Goal: Task Accomplishment & Management: Manage account settings

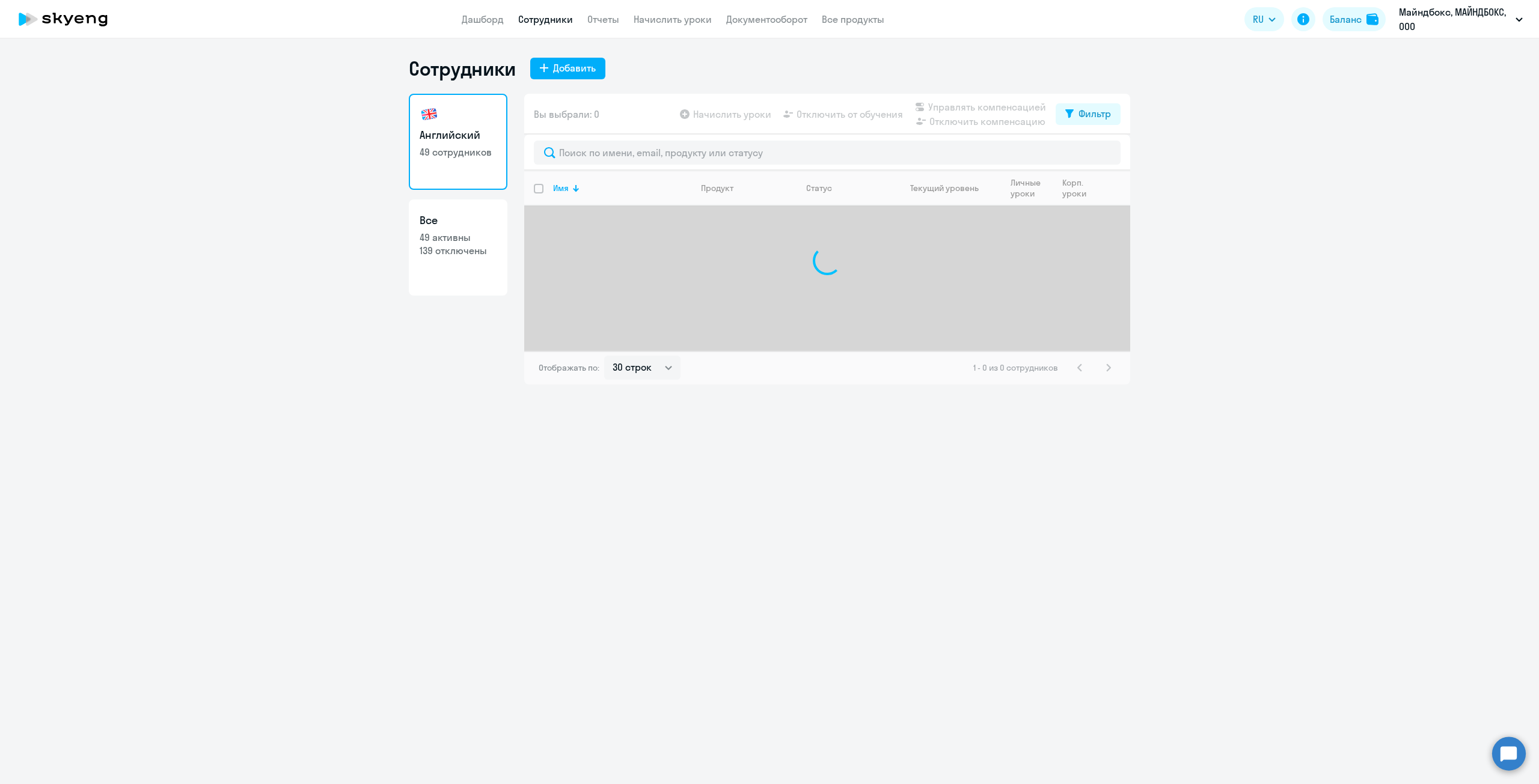
select select "30"
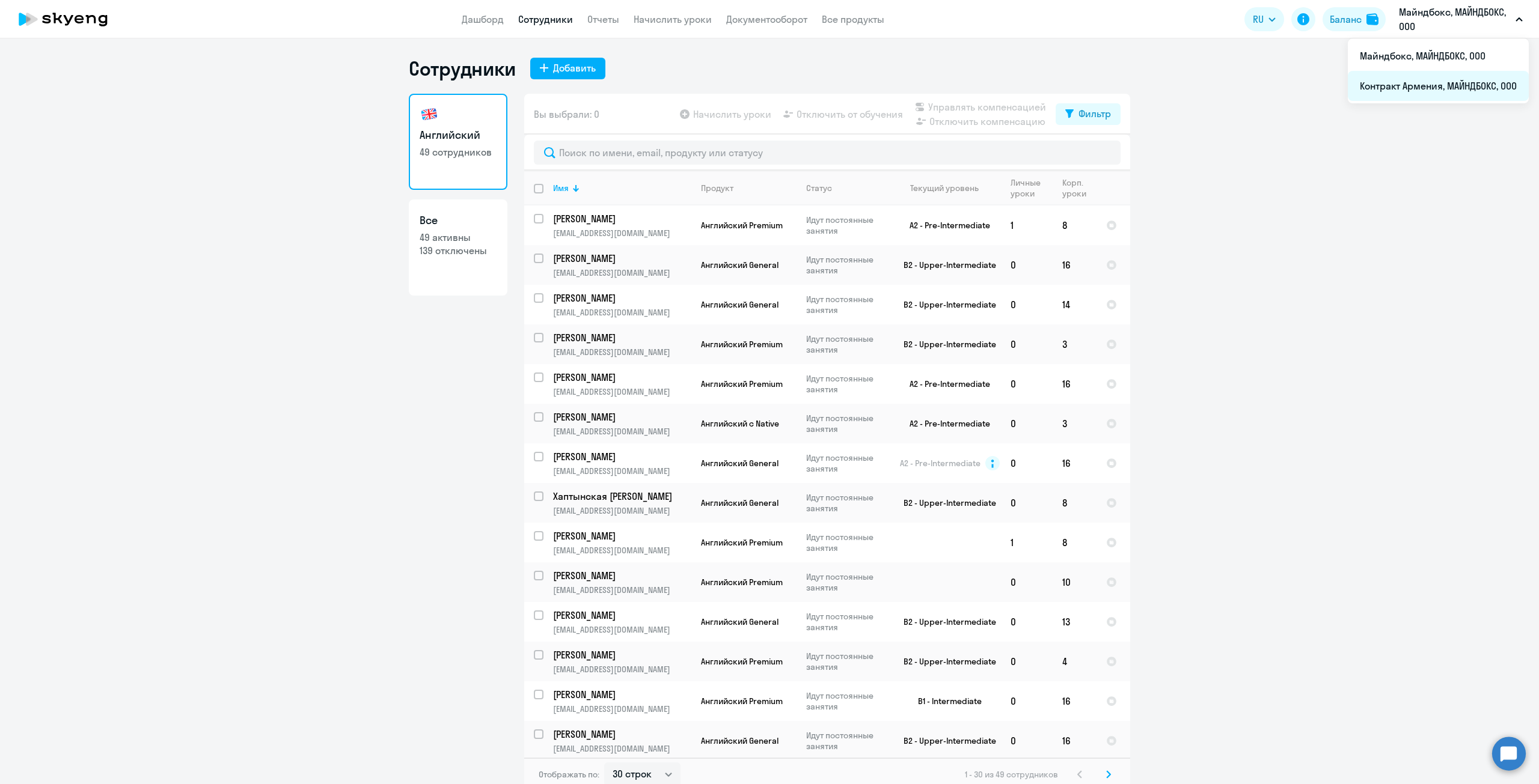
click at [1439, 85] on li "Контракт Армения, МАЙНДБОКС, ООО" at bounding box center [1438, 86] width 181 height 30
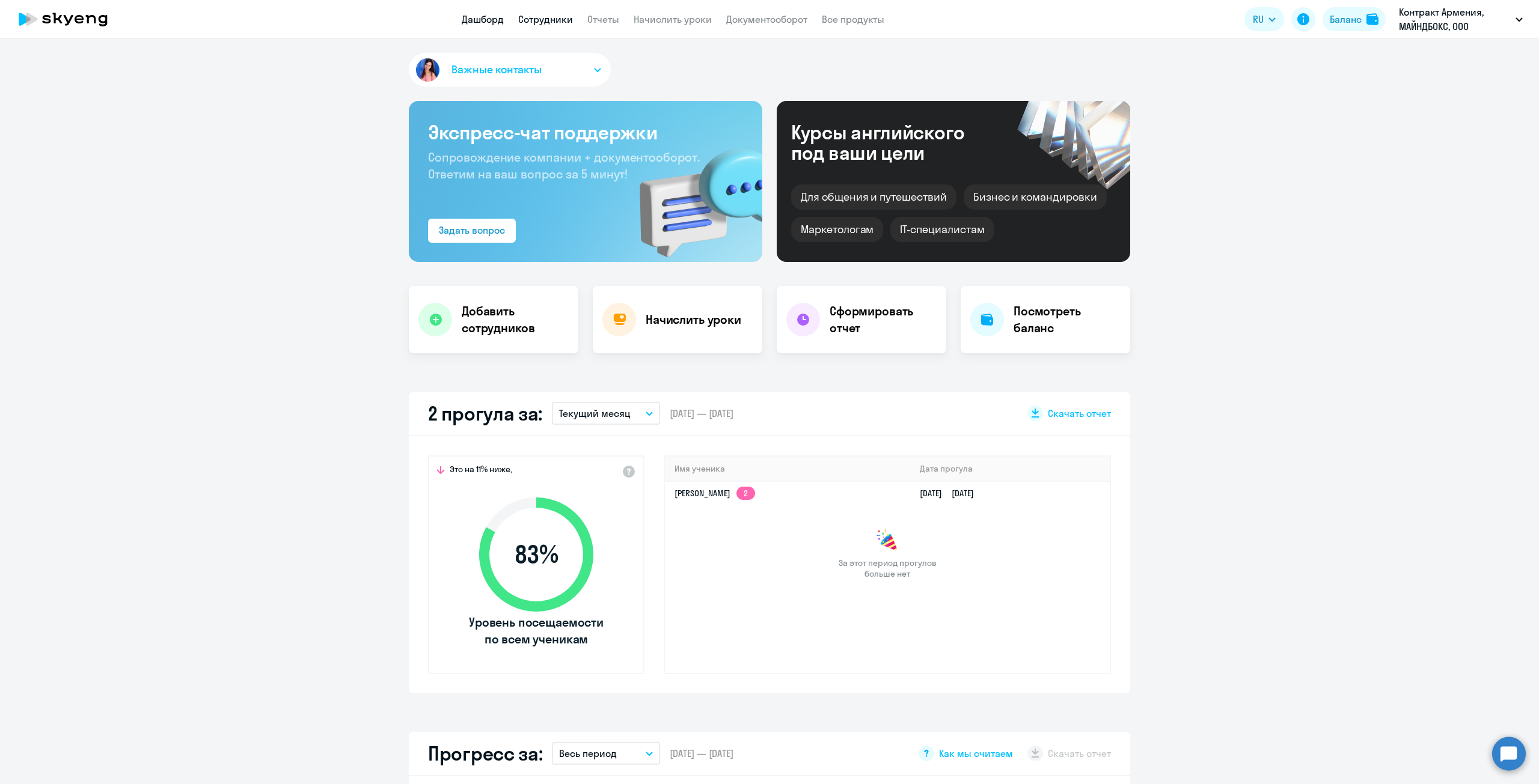
click at [554, 25] on link "Сотрудники" at bounding box center [546, 19] width 54 height 12
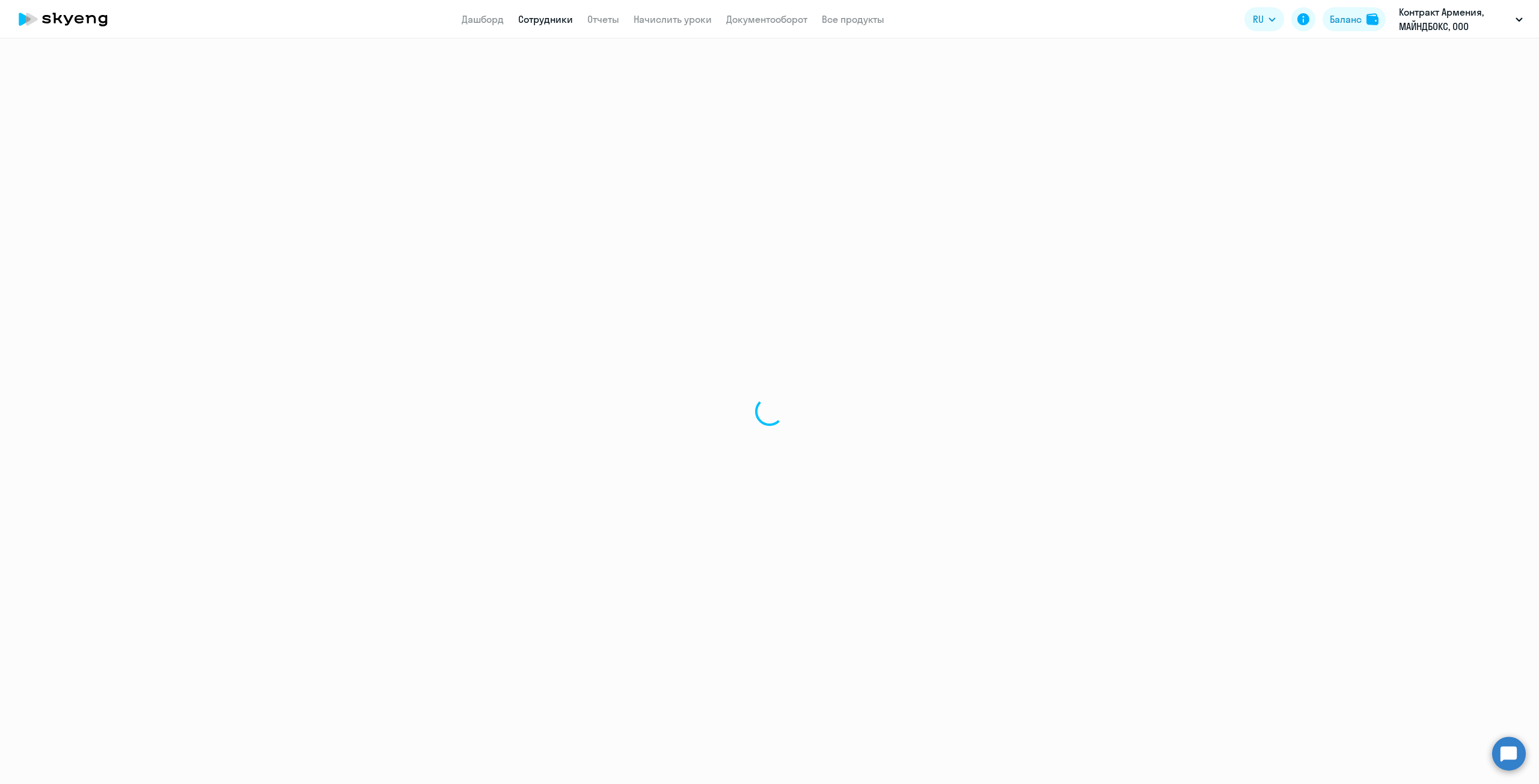
select select "30"
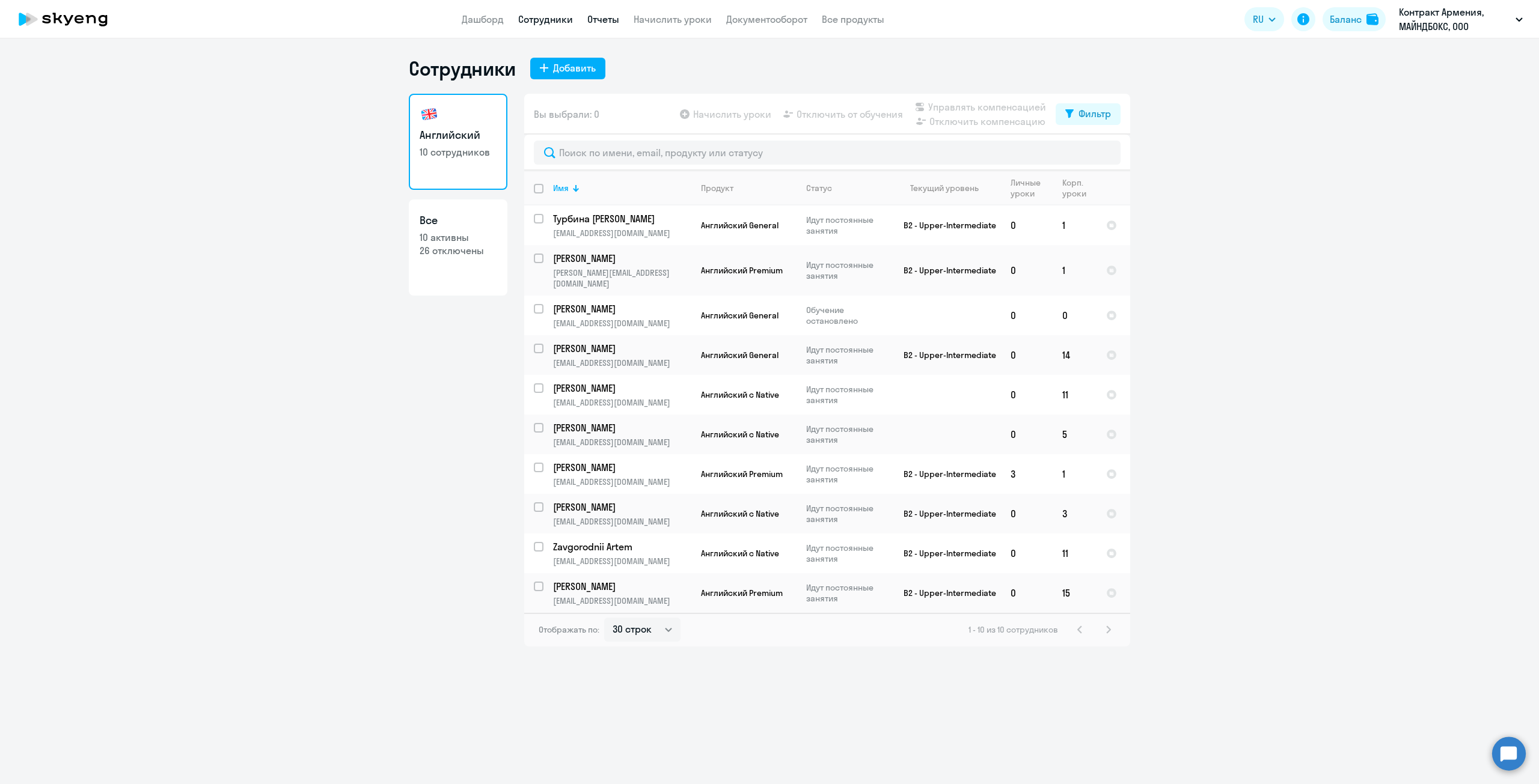
click at [598, 20] on link "Отчеты" at bounding box center [603, 19] width 32 height 12
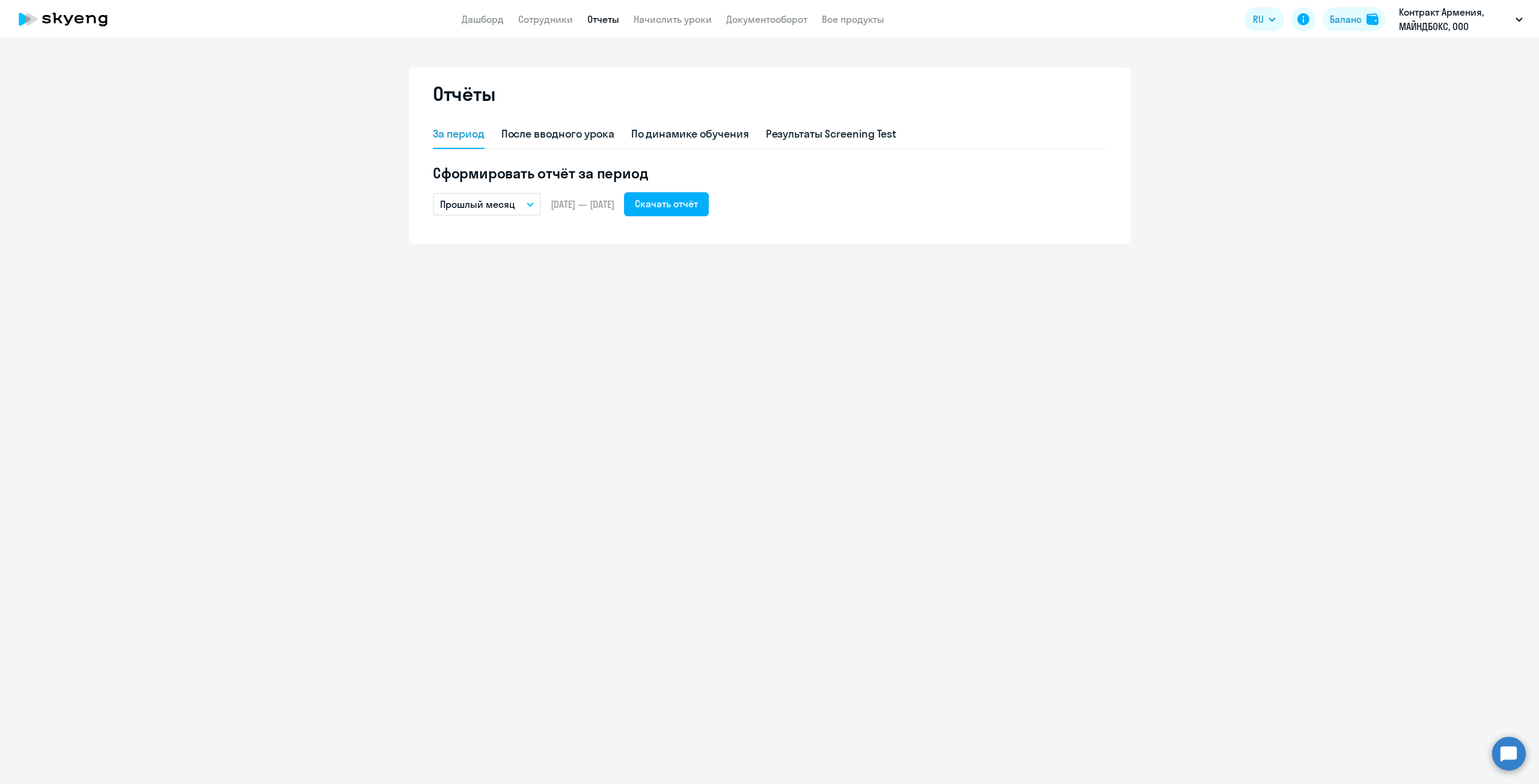
click at [505, 205] on p "Прошлый месяц" at bounding box center [478, 204] width 75 height 14
click at [500, 230] on li "Текущий месяц" at bounding box center [496, 238] width 127 height 30
click at [698, 206] on div "Скачать отчёт" at bounding box center [667, 203] width 63 height 14
click at [515, 204] on button "Текущий месяц" at bounding box center [486, 204] width 108 height 23
click at [441, 262] on li "Прошлый месяц" at bounding box center [496, 267] width 127 height 30
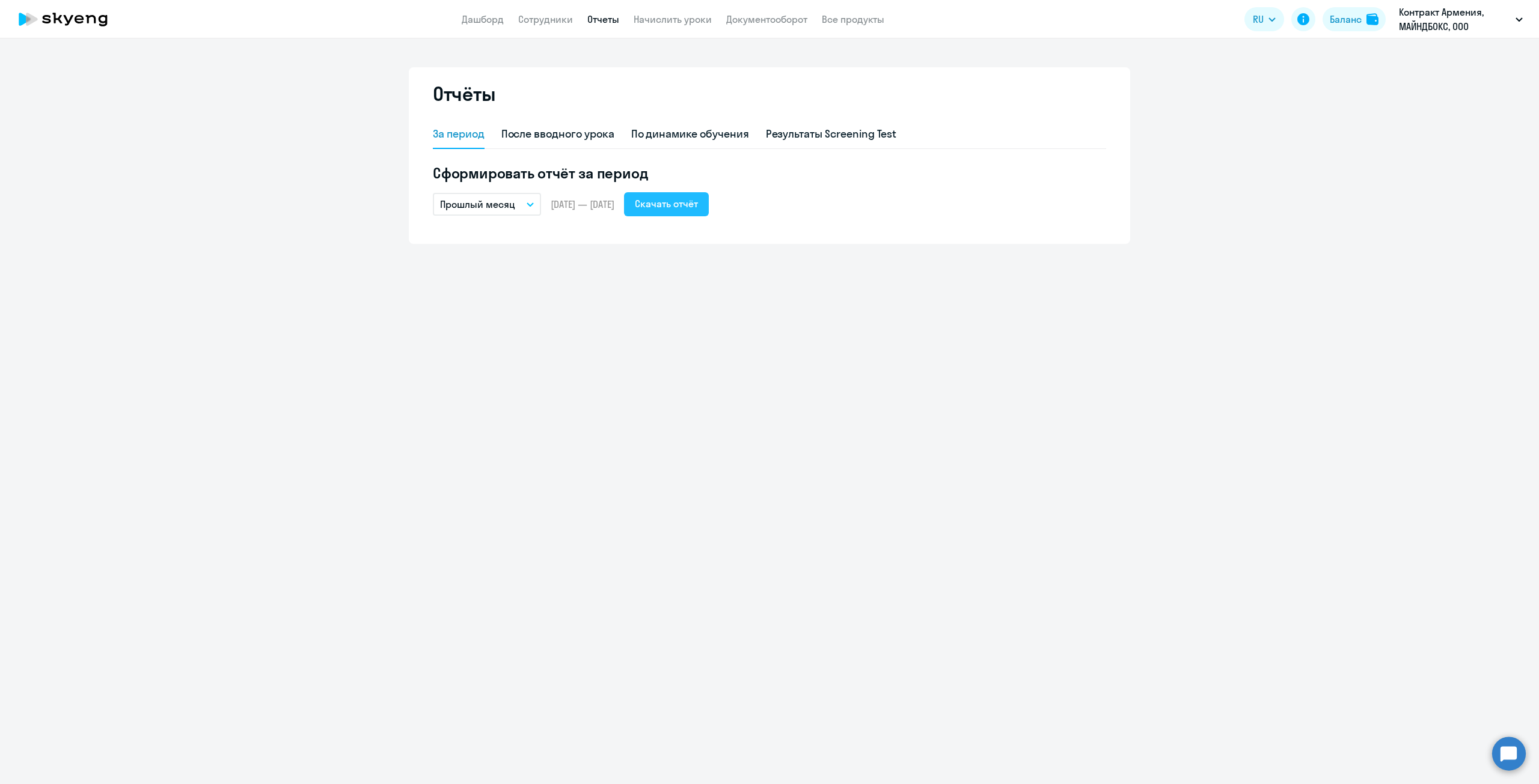
click at [698, 210] on div "Скачать отчёт" at bounding box center [667, 203] width 63 height 14
click at [561, 24] on link "Сотрудники" at bounding box center [546, 19] width 54 height 12
select select "30"
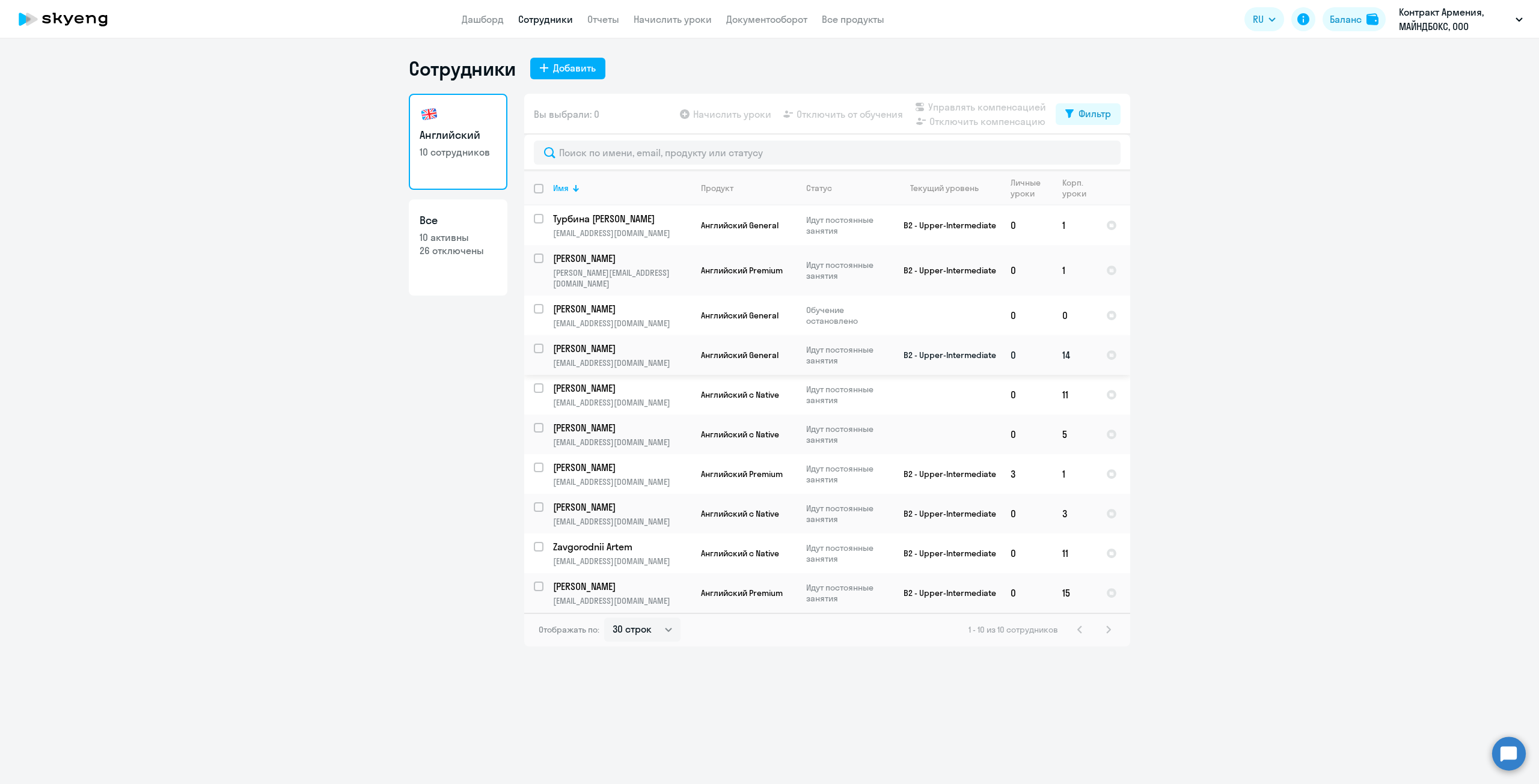
click at [648, 358] on p "[EMAIL_ADDRESS][DOMAIN_NAME]" at bounding box center [621, 363] width 138 height 11
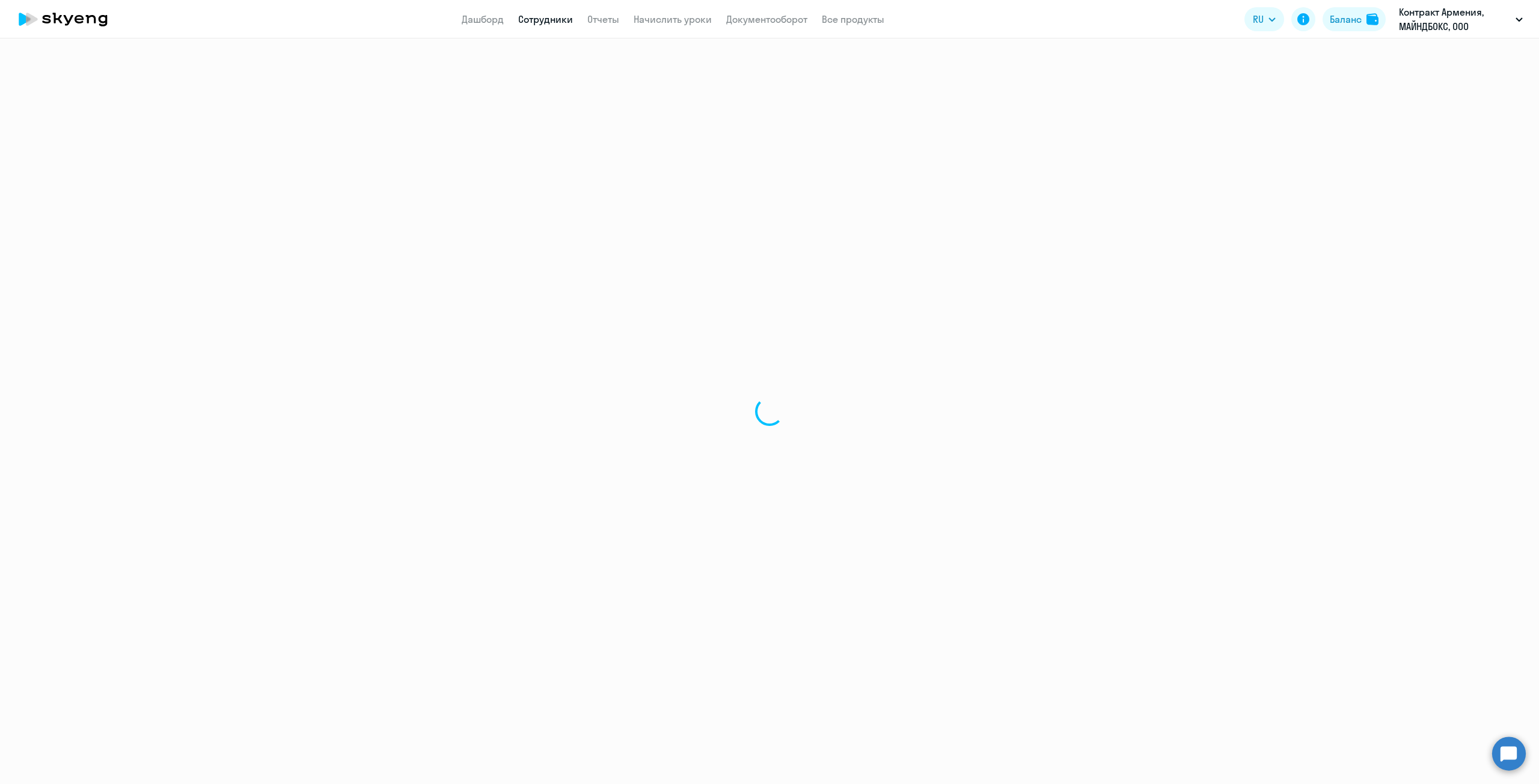
select select "english"
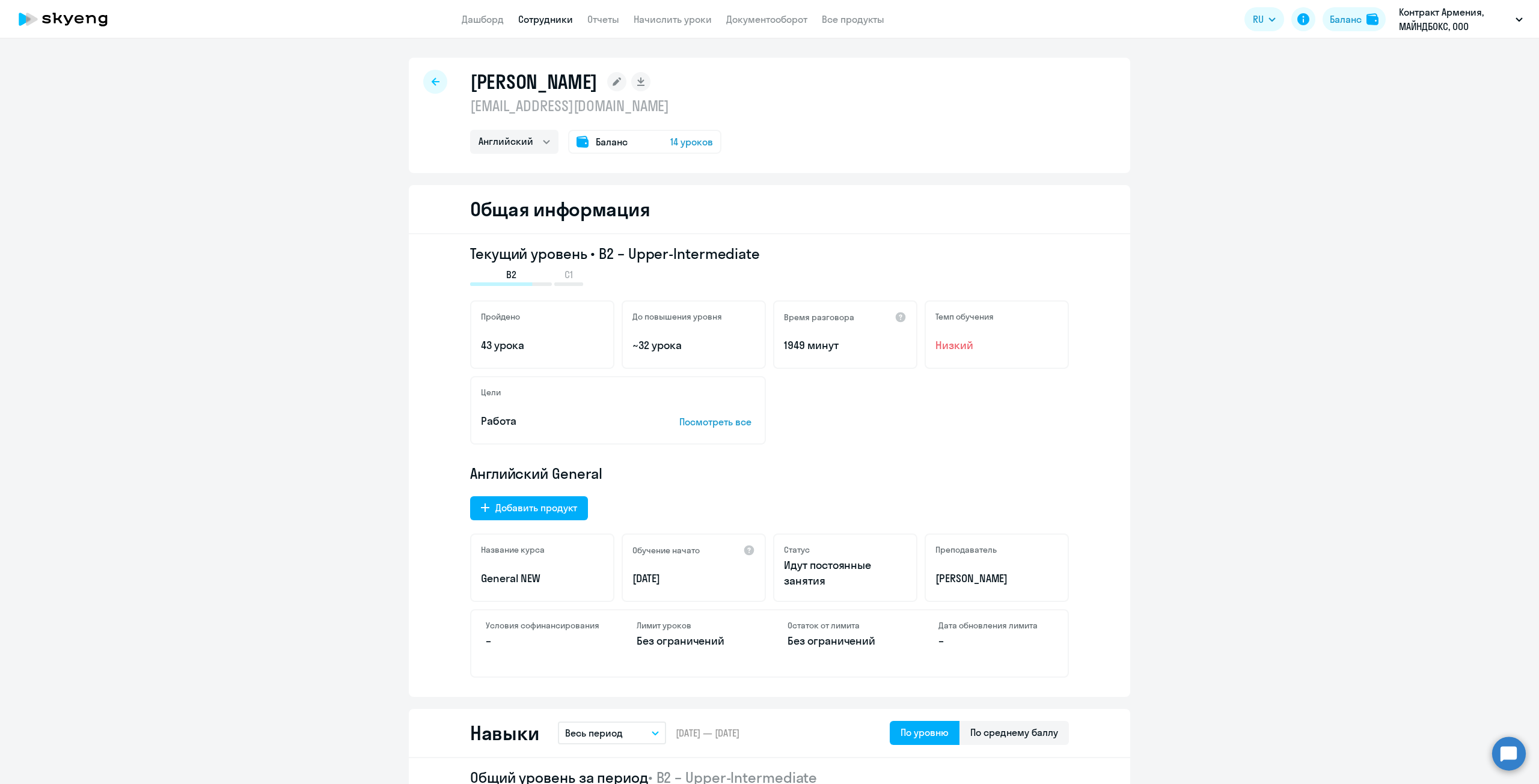
click at [432, 83] on icon at bounding box center [435, 81] width 8 height 8
select select "30"
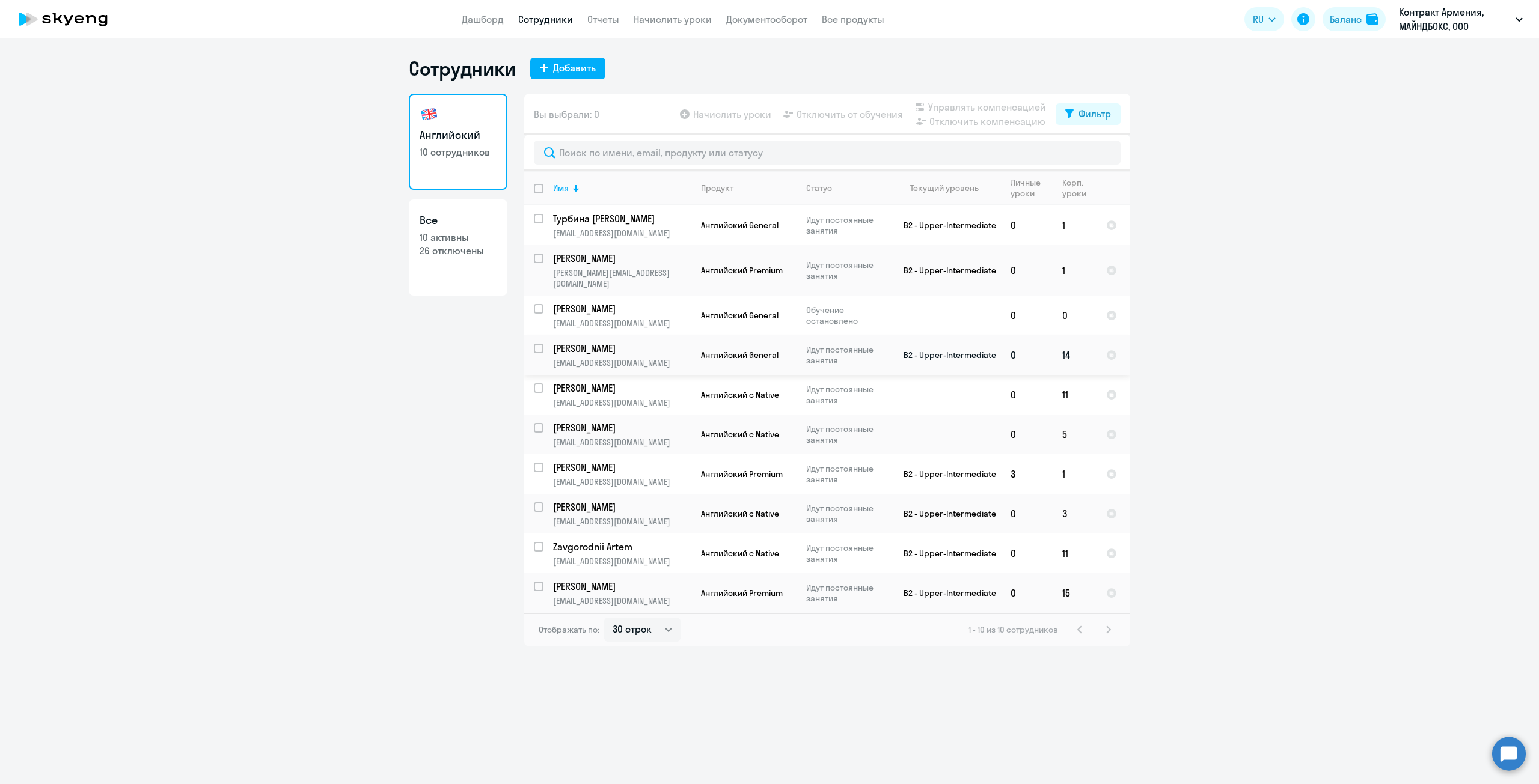
click at [541, 344] on input "select row 10192255" at bounding box center [545, 355] width 24 height 24
checkbox input "true"
click at [820, 114] on span "Отключить от обучения" at bounding box center [849, 114] width 106 height 14
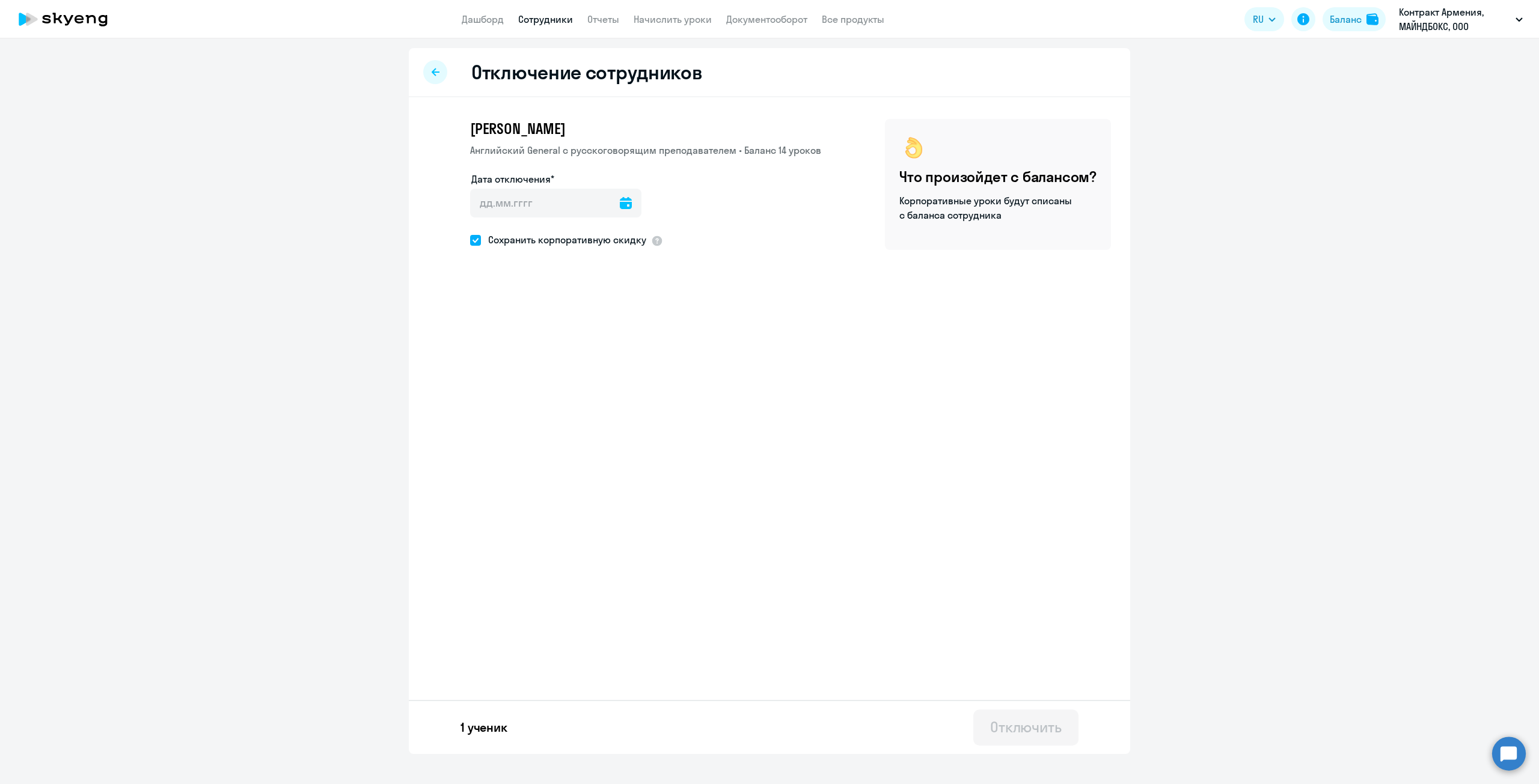
click at [619, 207] on icon at bounding box center [626, 203] width 12 height 12
click at [507, 347] on span "12" at bounding box center [511, 343] width 22 height 22
type input "[DATE]"
click at [478, 241] on span at bounding box center [476, 240] width 11 height 11
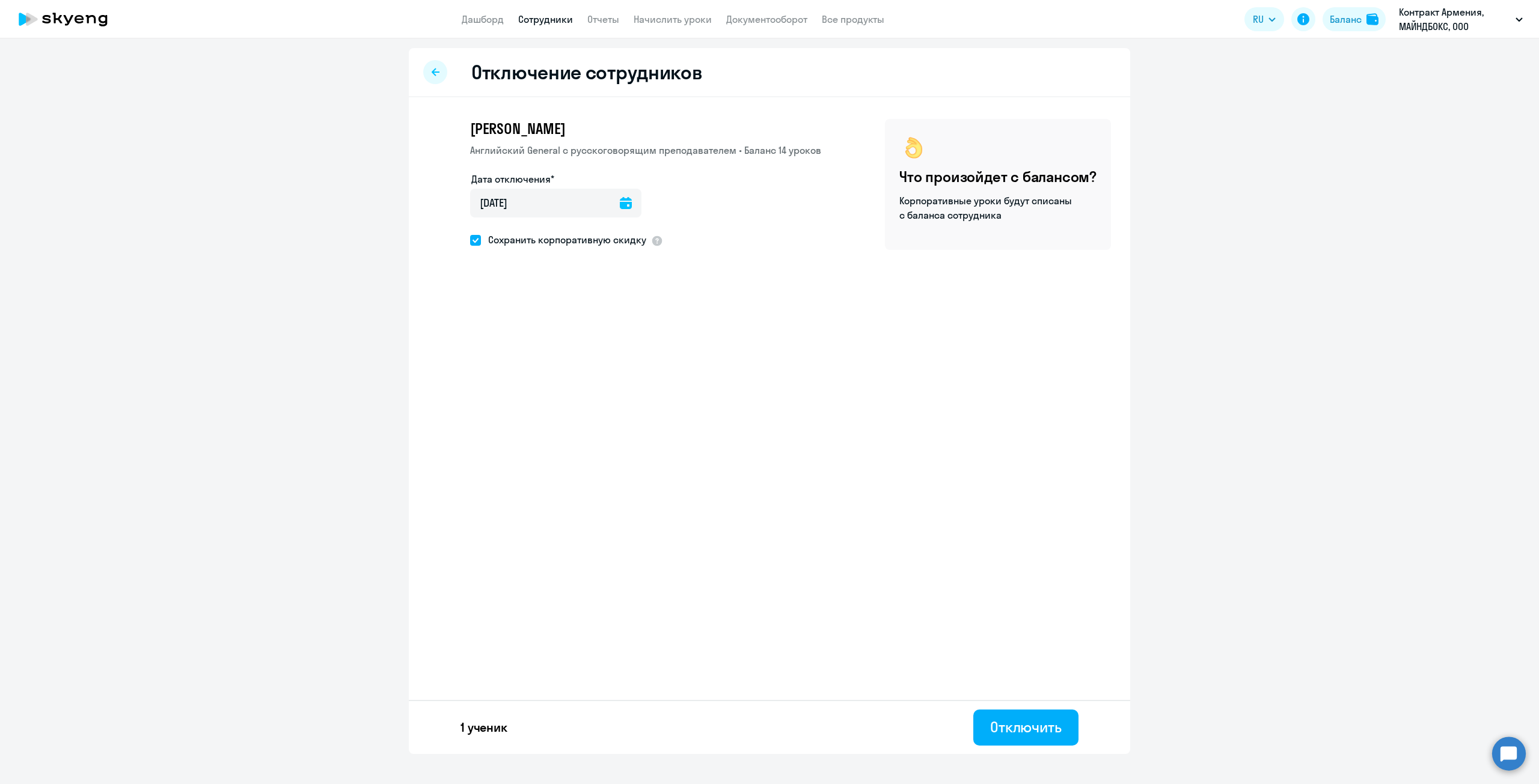
click at [470, 240] on input "Сохранить корпоративную скидку" at bounding box center [469, 239] width 1 height 1
checkbox input "false"
click at [1042, 723] on div "Отключить" at bounding box center [1026, 727] width 72 height 19
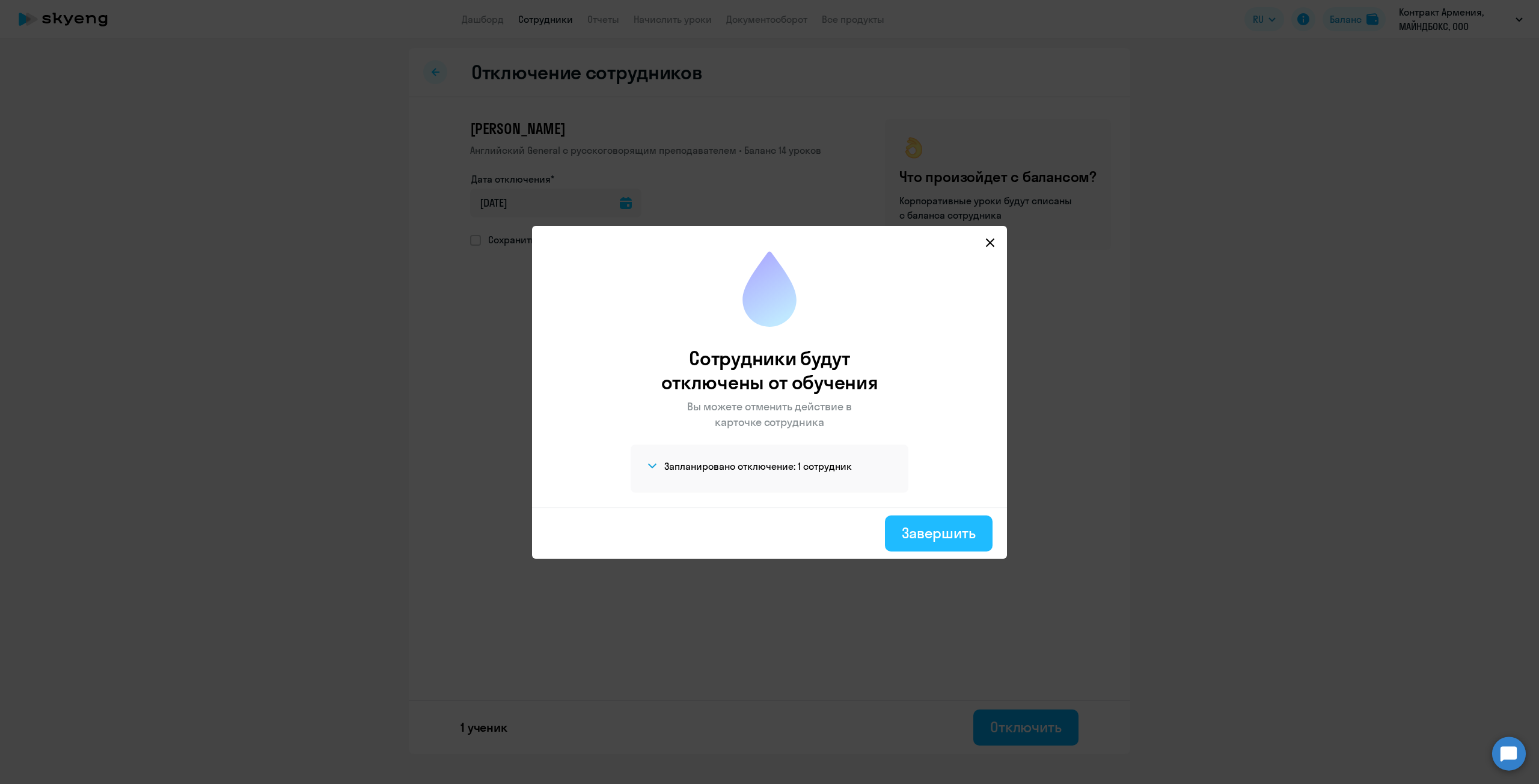
click at [953, 538] on div "Завершить" at bounding box center [939, 533] width 74 height 19
select select "30"
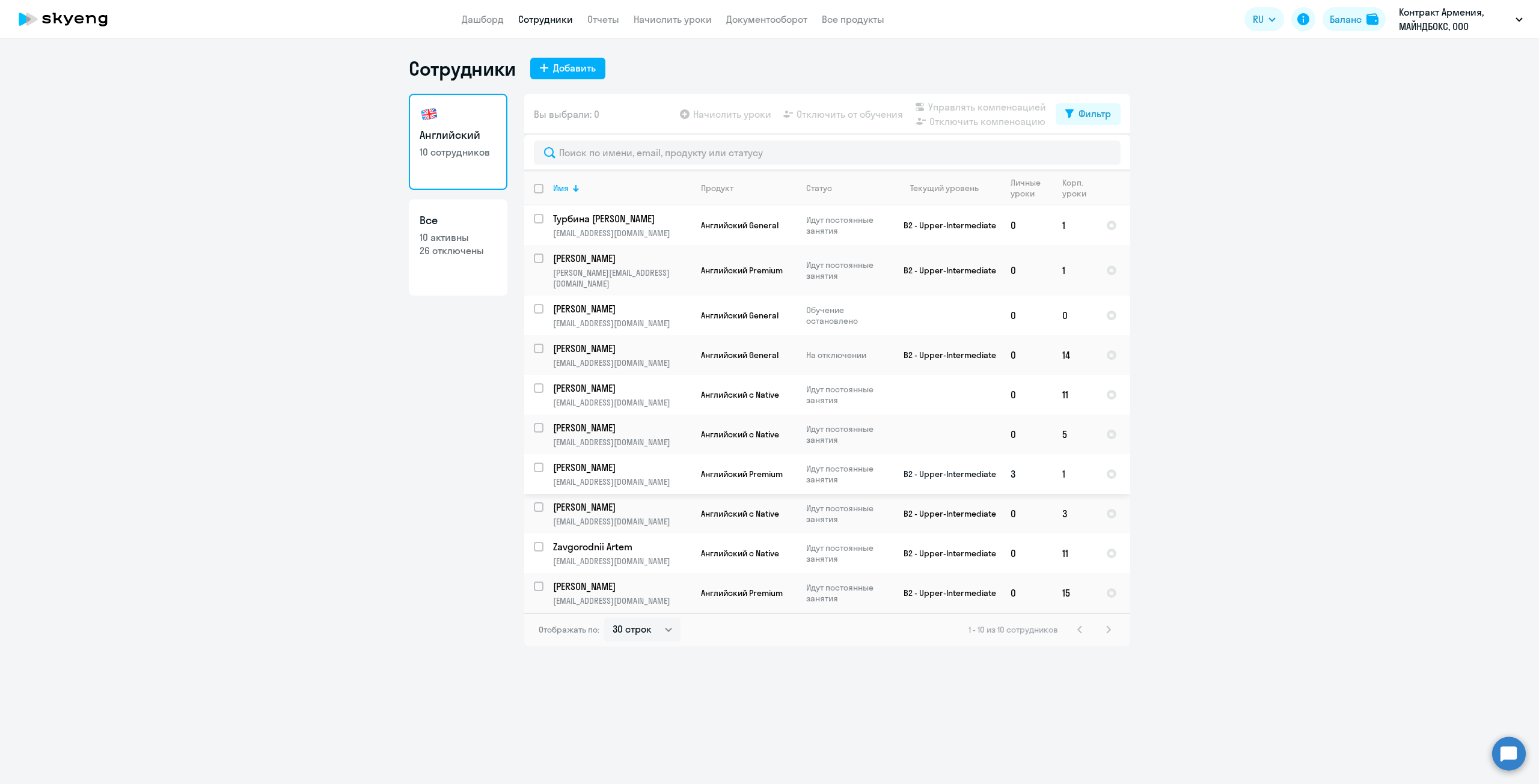
click at [540, 463] on input "select row 6206872" at bounding box center [545, 474] width 24 height 24
checkbox input "true"
click at [841, 116] on span "Отключить от обучения" at bounding box center [849, 114] width 106 height 14
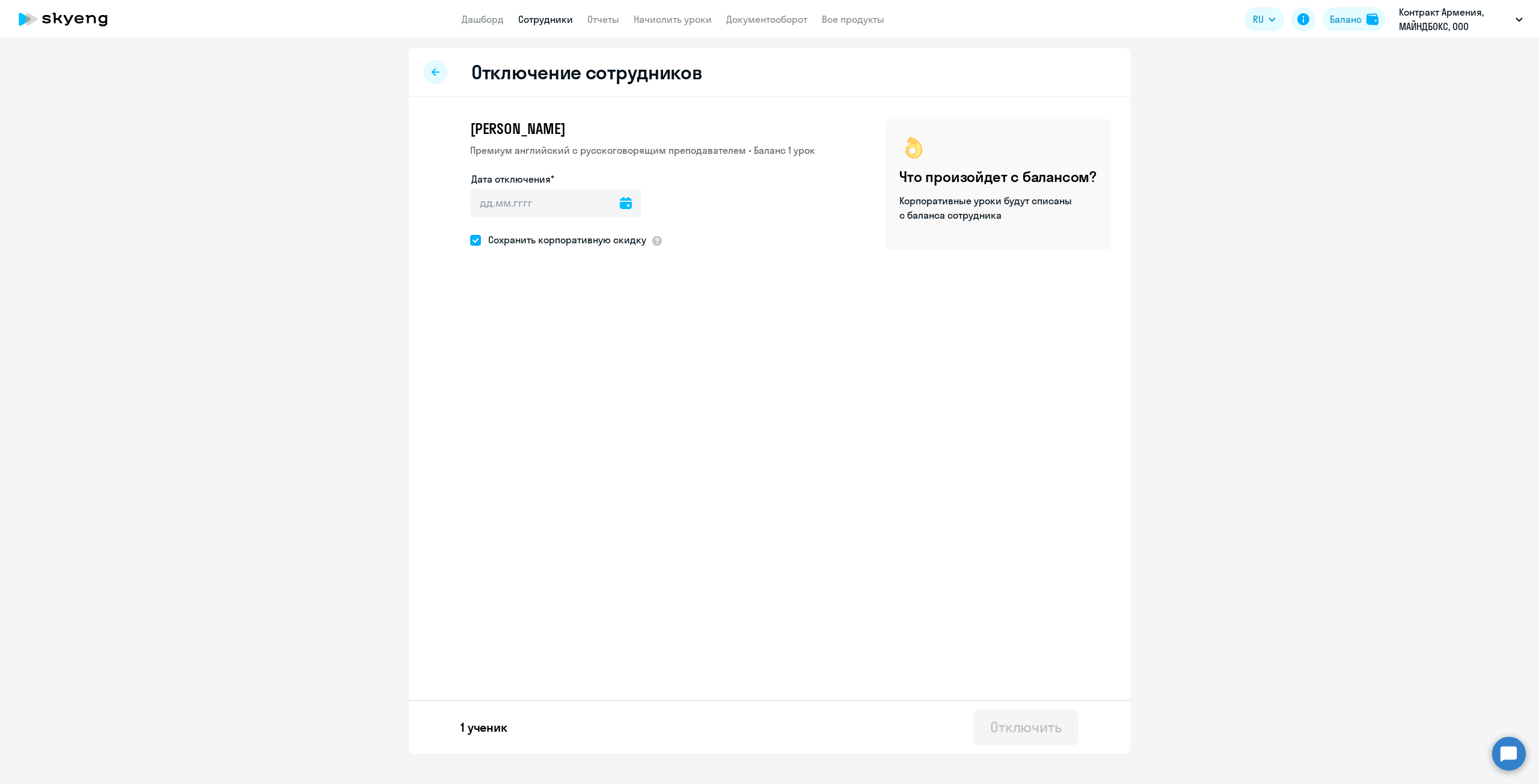
click at [623, 209] on div at bounding box center [626, 203] width 12 height 29
click at [619, 206] on icon at bounding box center [626, 203] width 12 height 12
click at [514, 341] on span "12" at bounding box center [511, 343] width 22 height 22
type input "[DATE]"
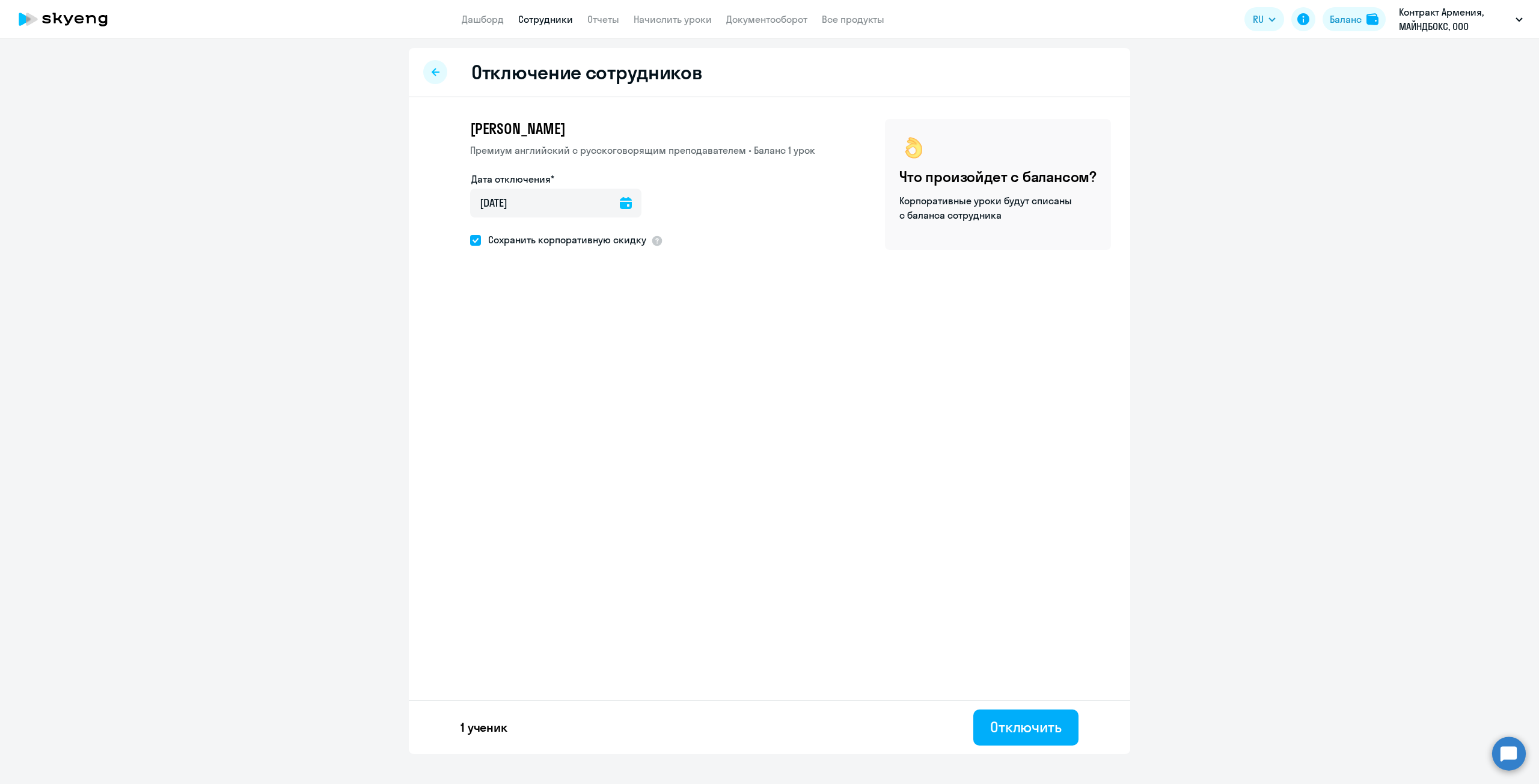
click at [477, 239] on span at bounding box center [476, 240] width 11 height 11
click at [470, 239] on input "Сохранить корпоративную скидку" at bounding box center [469, 239] width 1 height 1
checkbox input "false"
click at [1049, 724] on div "Отключить" at bounding box center [1026, 727] width 72 height 19
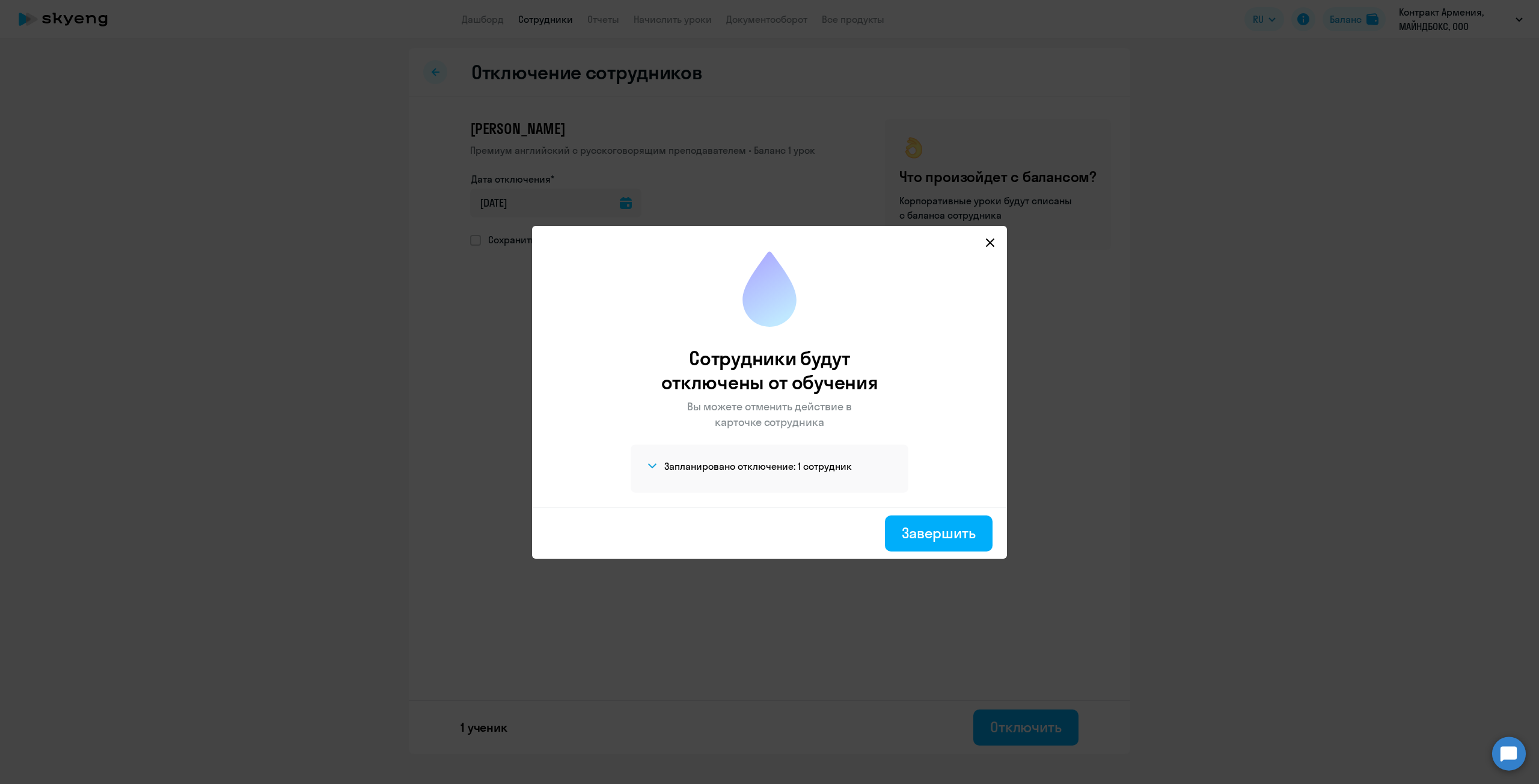
click at [993, 240] on icon at bounding box center [990, 242] width 10 height 10
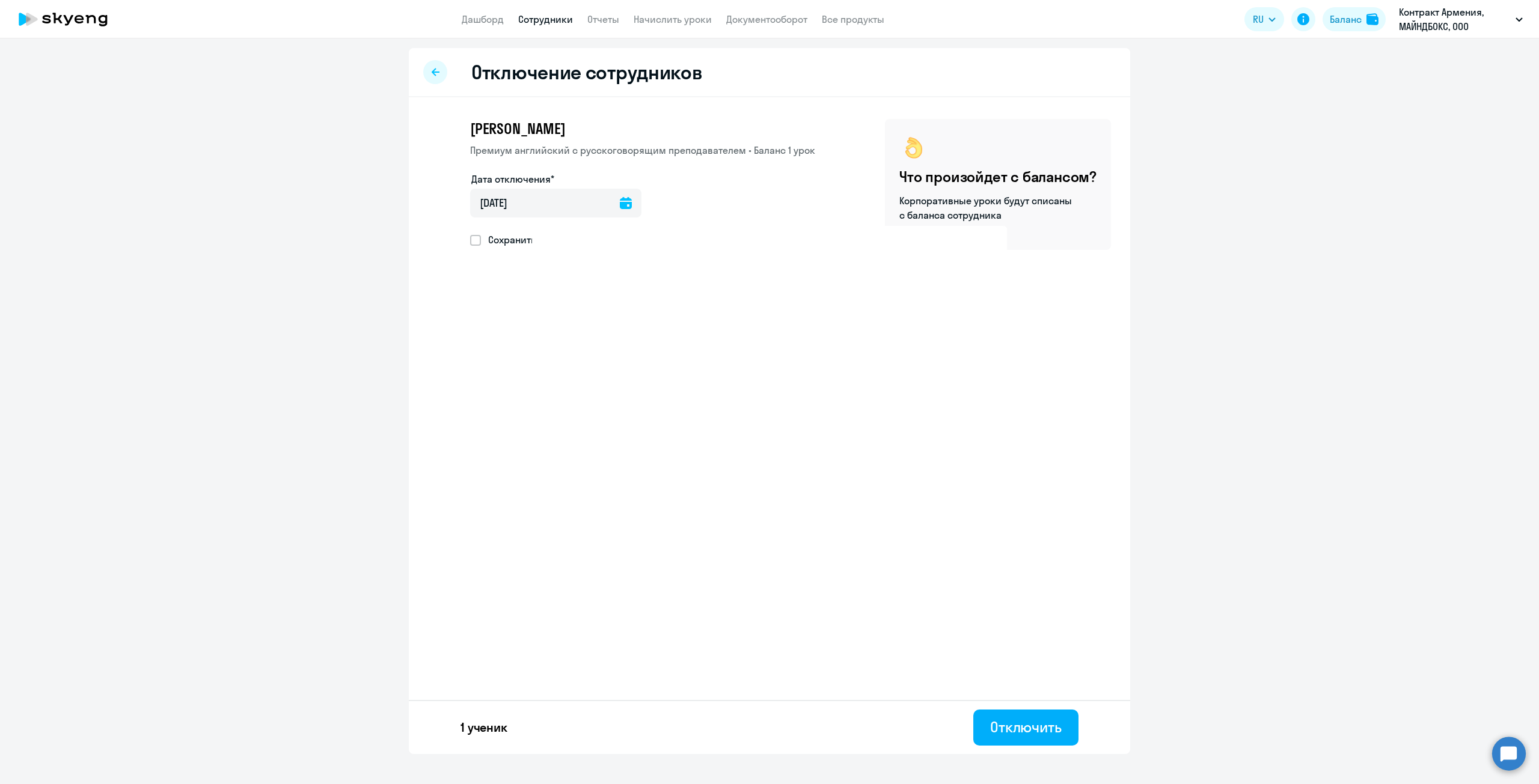
select select "30"
